Goal: Task Accomplishment & Management: Manage account settings

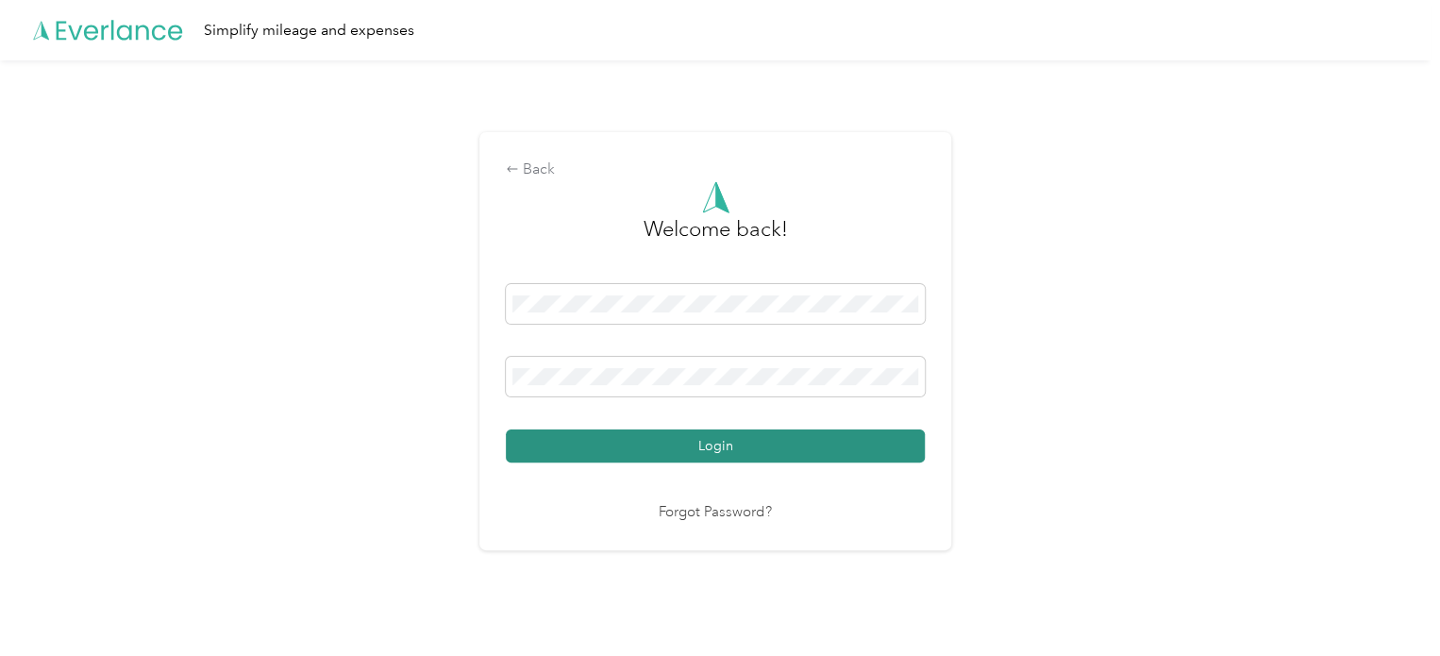
click at [707, 447] on button "Login" at bounding box center [715, 445] width 419 height 33
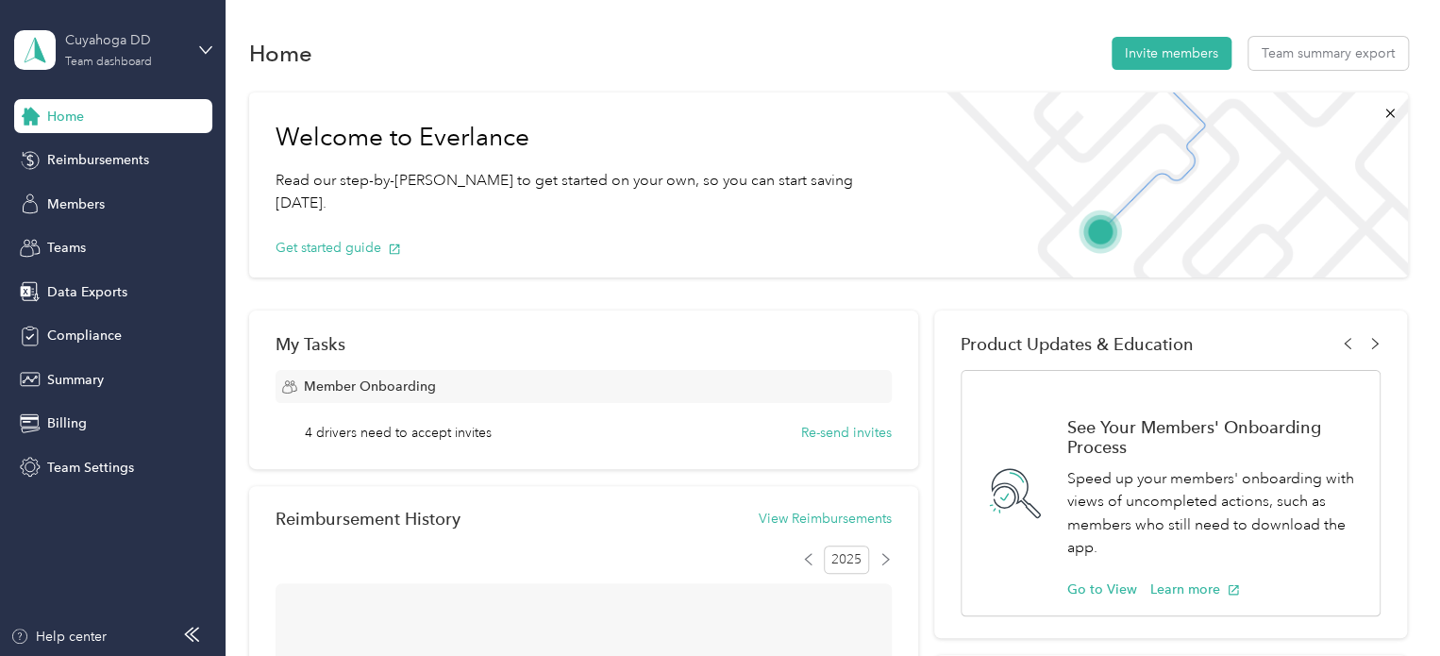
click at [120, 42] on div "Cuyahoga DD" at bounding box center [124, 40] width 118 height 20
click at [108, 146] on div "Team dashboard" at bounding box center [82, 155] width 104 height 20
click at [72, 166] on span "Reimbursements" at bounding box center [98, 160] width 102 height 20
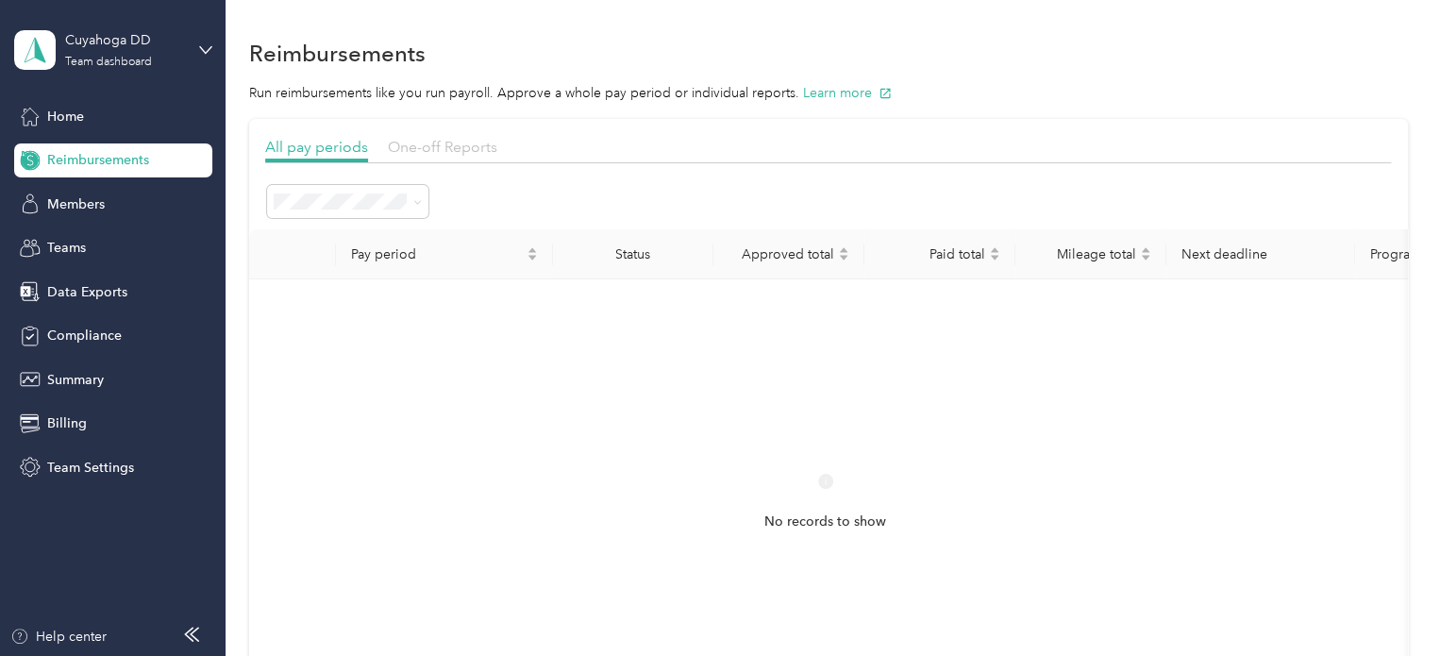
click at [445, 139] on span "One-off Reports" at bounding box center [442, 147] width 109 height 18
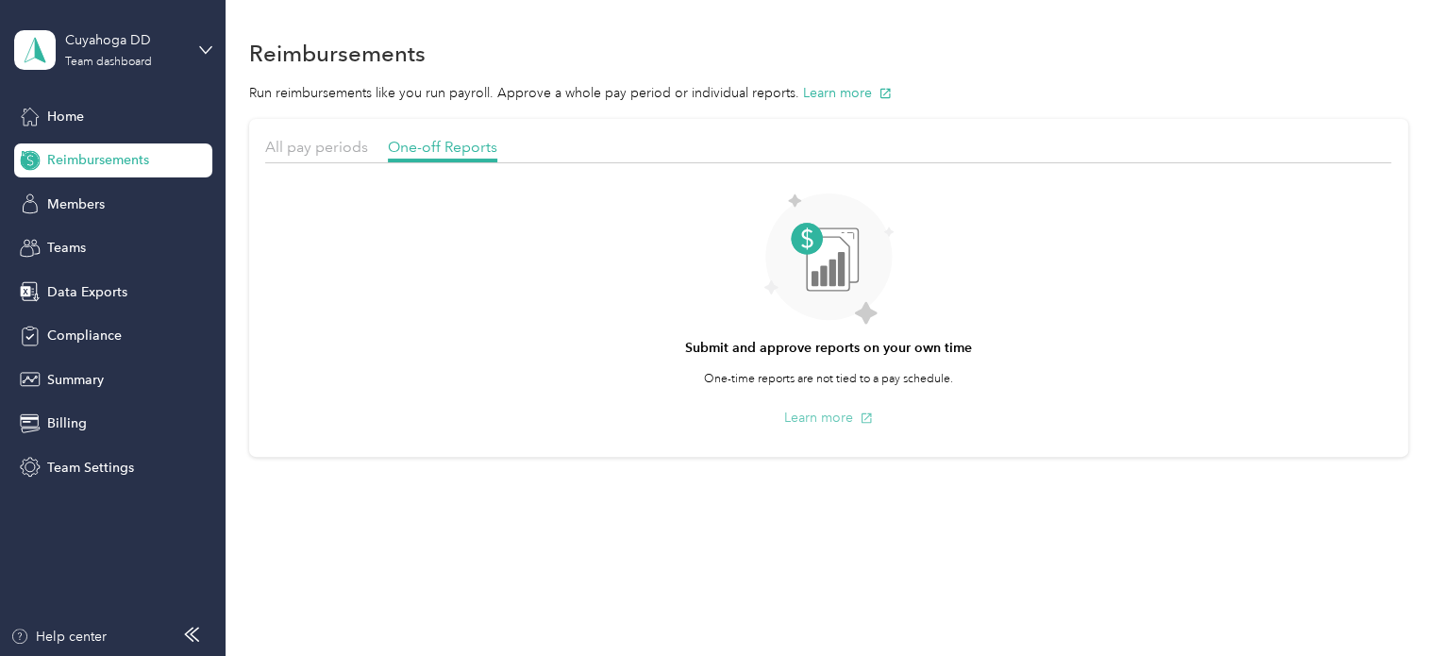
click at [859, 418] on button "Learn more" at bounding box center [828, 418] width 89 height 20
